Goal: Navigation & Orientation: Find specific page/section

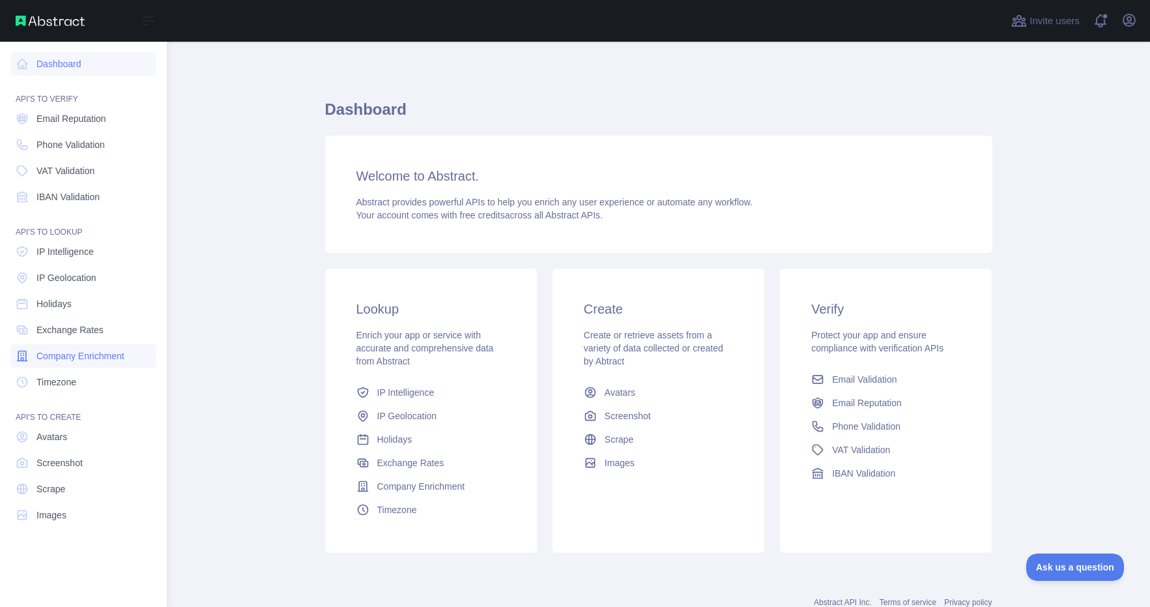
click at [88, 355] on span "Company Enrichment" at bounding box center [80, 355] width 88 height 13
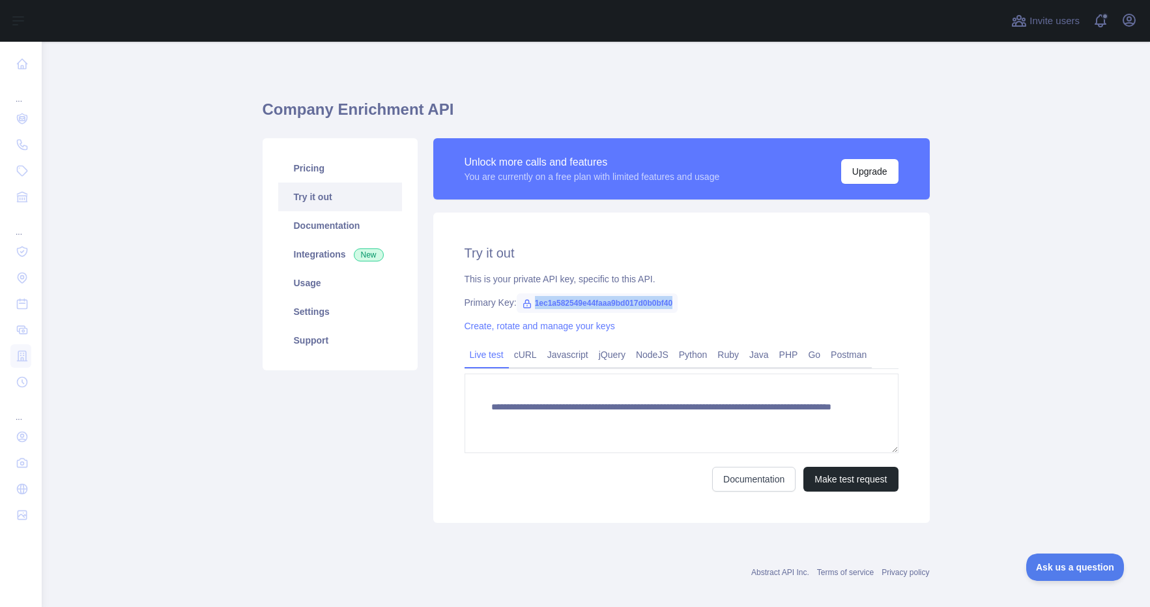
drag, startPoint x: 685, startPoint y: 306, endPoint x: 530, endPoint y: 309, distance: 155.1
click at [530, 309] on span "1ec1a582549e44faaa9bd017d0b0bf40" at bounding box center [598, 303] width 162 height 20
copy span "1ec1a582549e44faaa9bd017d0b0bf40"
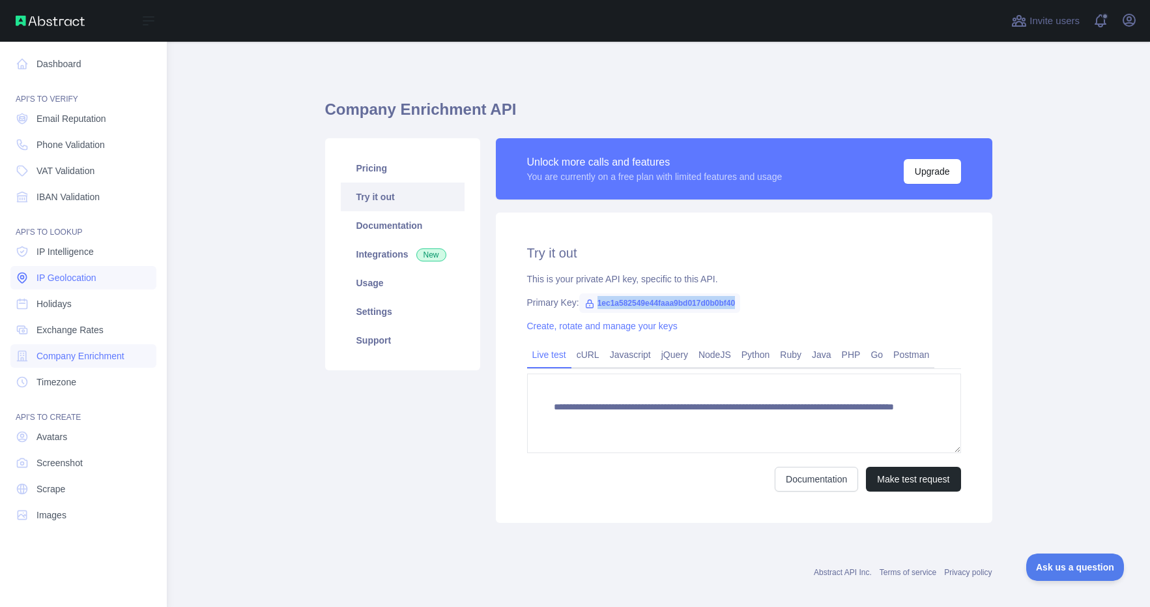
click at [87, 281] on span "IP Geolocation" at bounding box center [66, 277] width 60 height 13
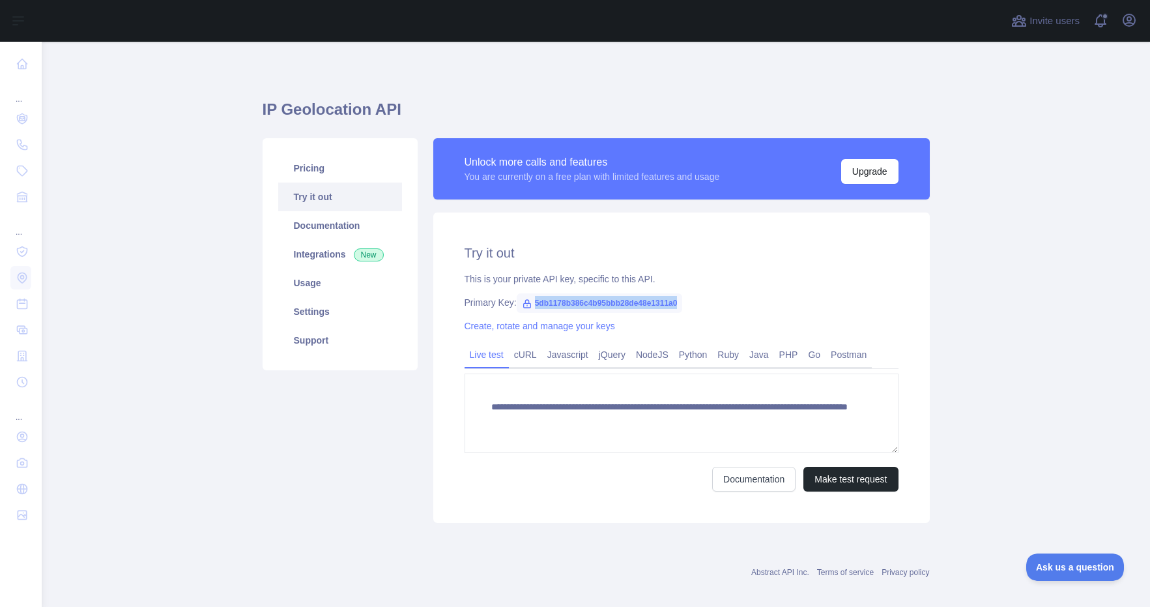
drag, startPoint x: 689, startPoint y: 307, endPoint x: 531, endPoint y: 306, distance: 158.3
click at [531, 306] on span "5db1178b386c4b95bbb28de48e1311a0" at bounding box center [600, 303] width 166 height 20
copy span "5db1178b386c4b95bbb28de48e1311a0"
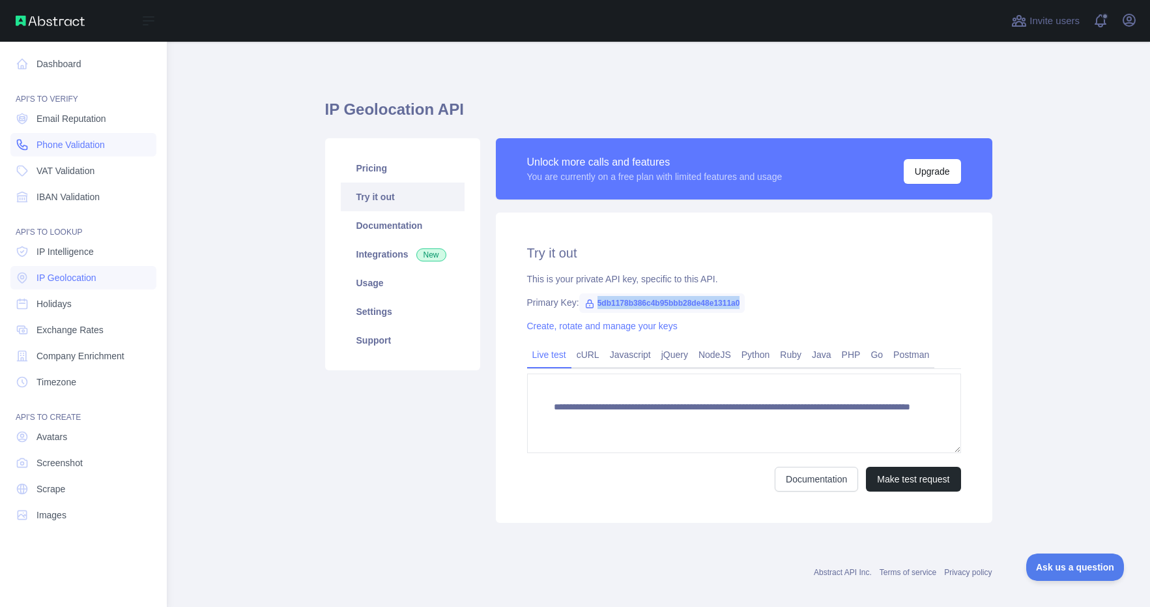
click at [74, 149] on span "Phone Validation" at bounding box center [70, 144] width 68 height 13
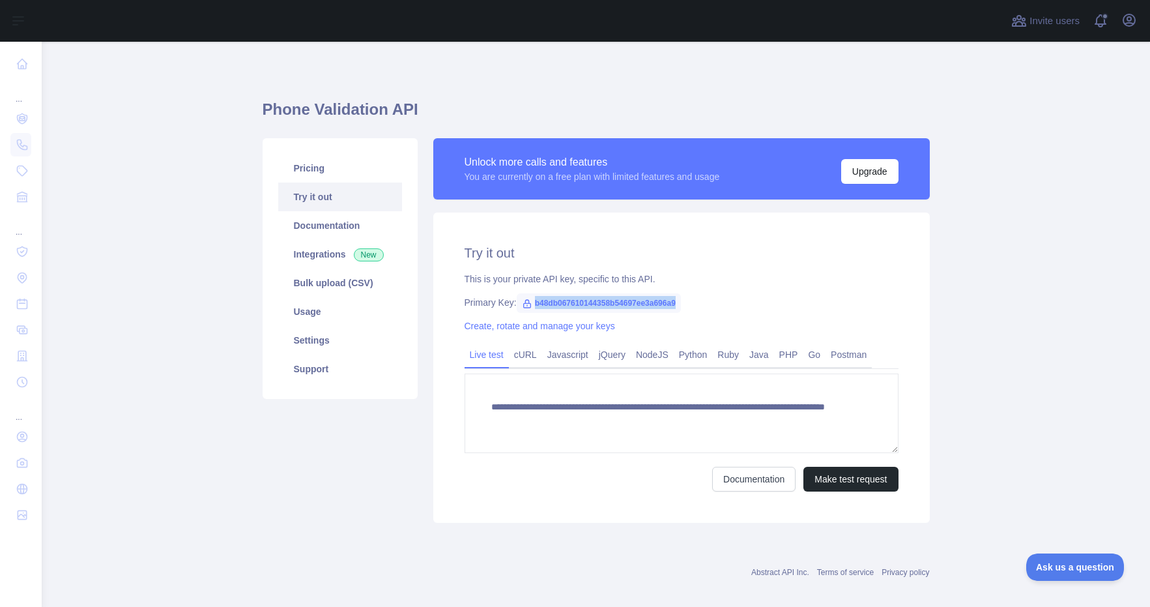
drag, startPoint x: 696, startPoint y: 303, endPoint x: 543, endPoint y: 307, distance: 153.2
click at [530, 306] on span "b48db067610144358b54697ee3a696a9" at bounding box center [599, 303] width 164 height 20
copy span "b48db067610144358b54697ee3a696a9"
